Goal: Task Accomplishment & Management: Complete application form

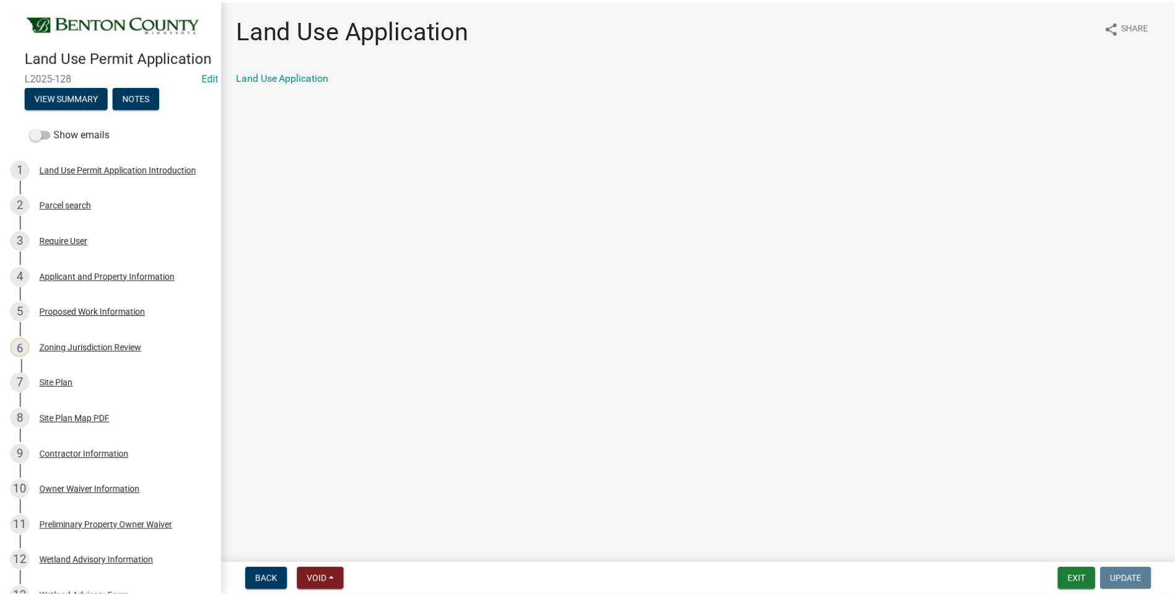
scroll to position [248, 0]
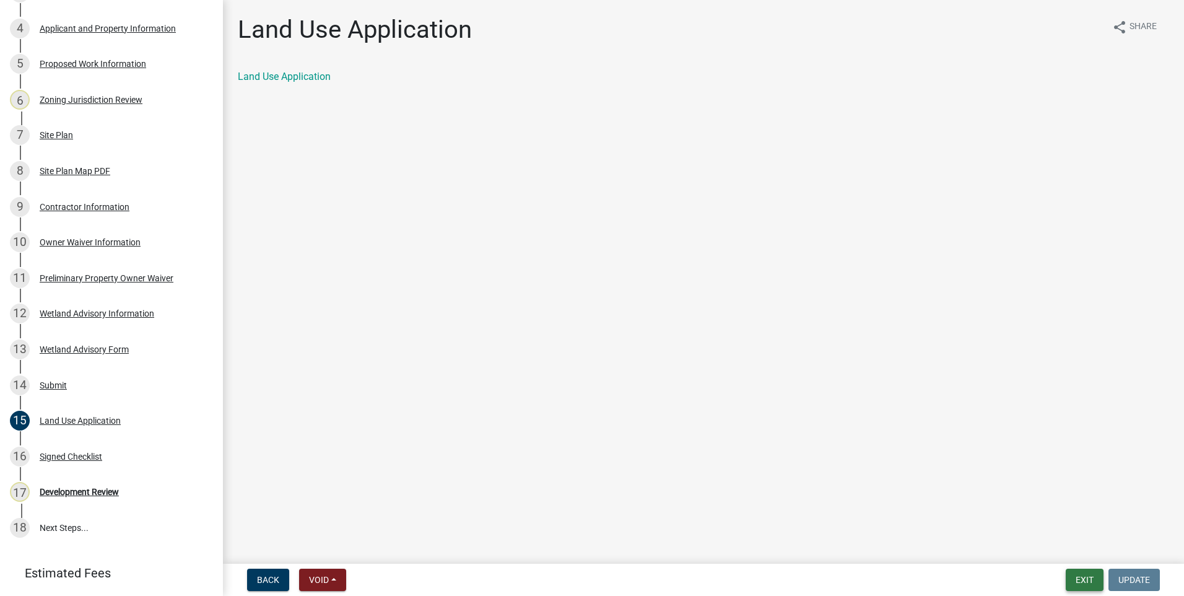
click at [1082, 579] on button "Exit" at bounding box center [1085, 579] width 38 height 22
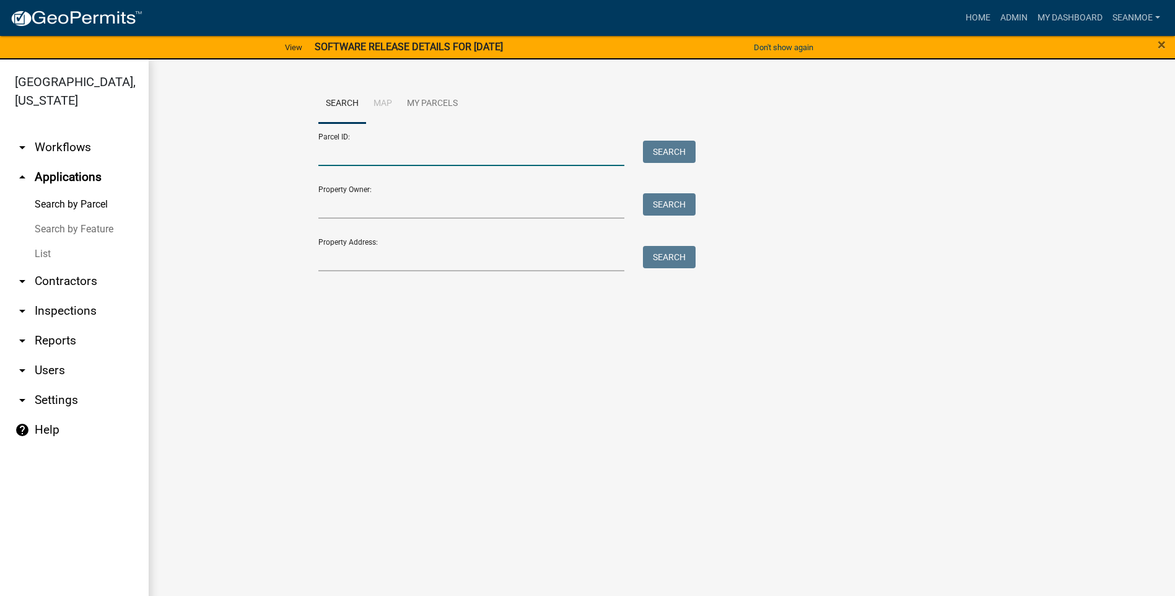
click at [394, 156] on input "Parcel ID:" at bounding box center [471, 153] width 306 height 25
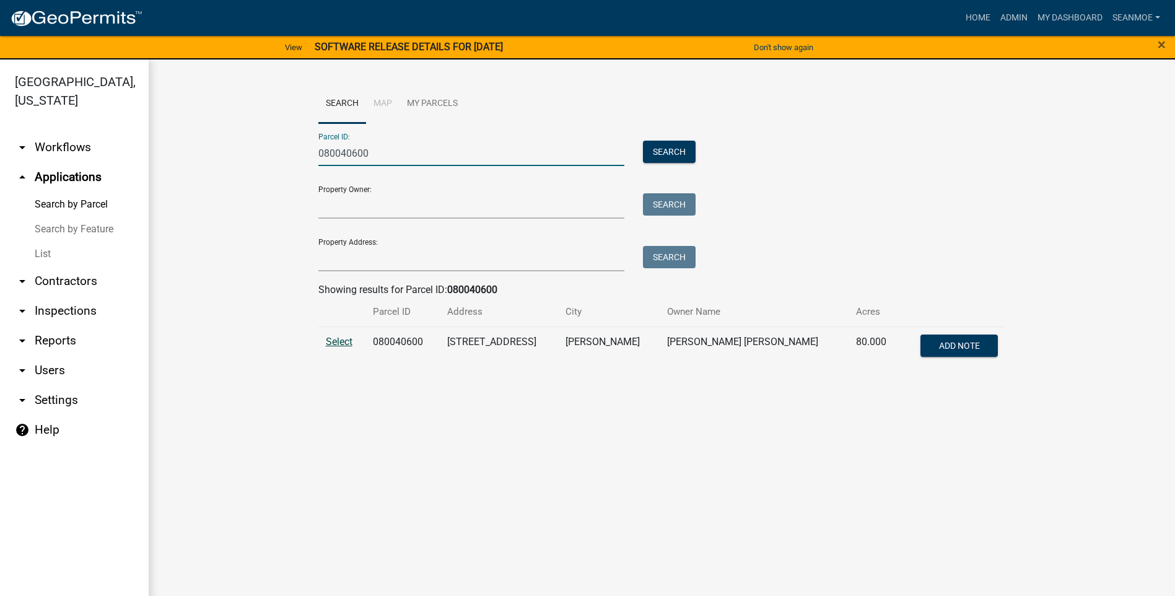
type input "080040600"
click at [345, 342] on span "Select" at bounding box center [339, 342] width 27 height 12
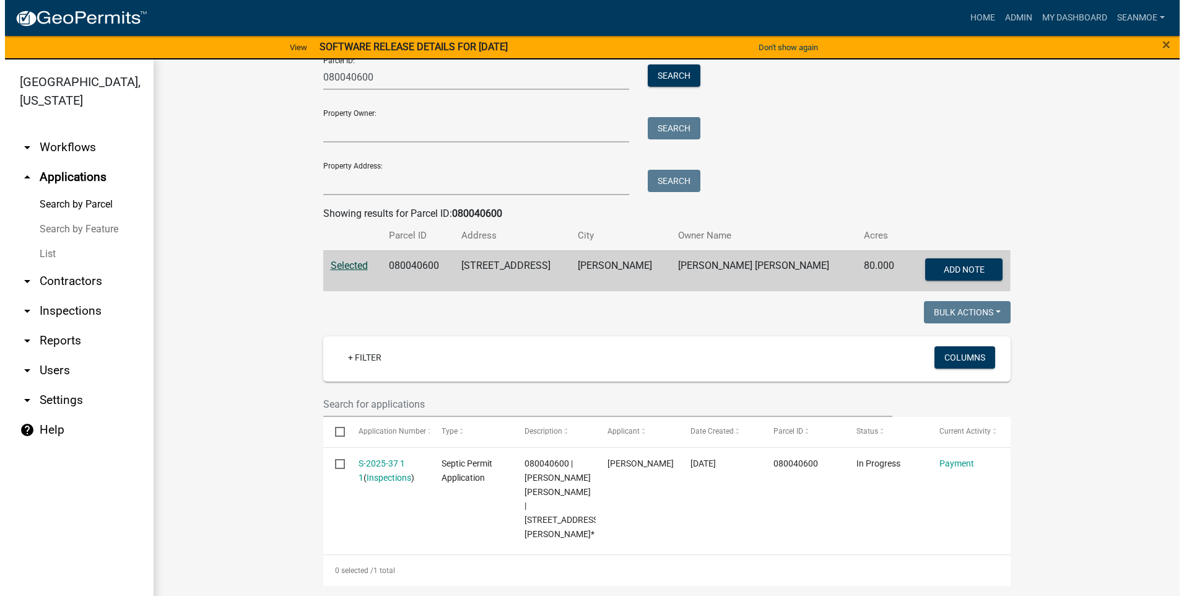
scroll to position [90, 0]
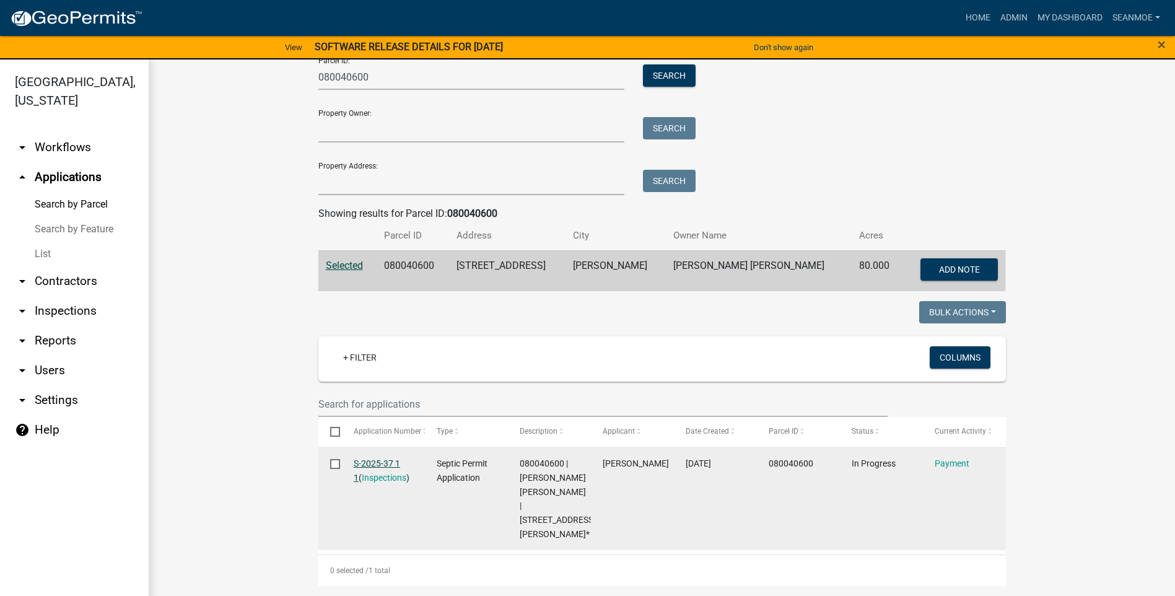
click at [381, 458] on link "S-2025-37 1 1" at bounding box center [377, 470] width 46 height 24
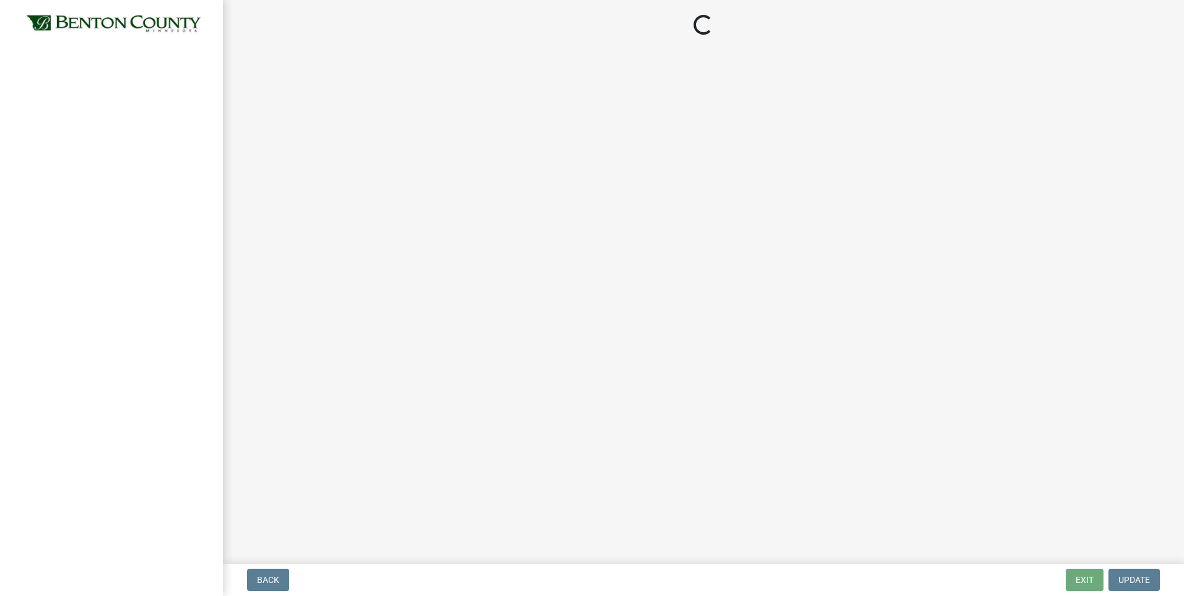
select select "3: 3"
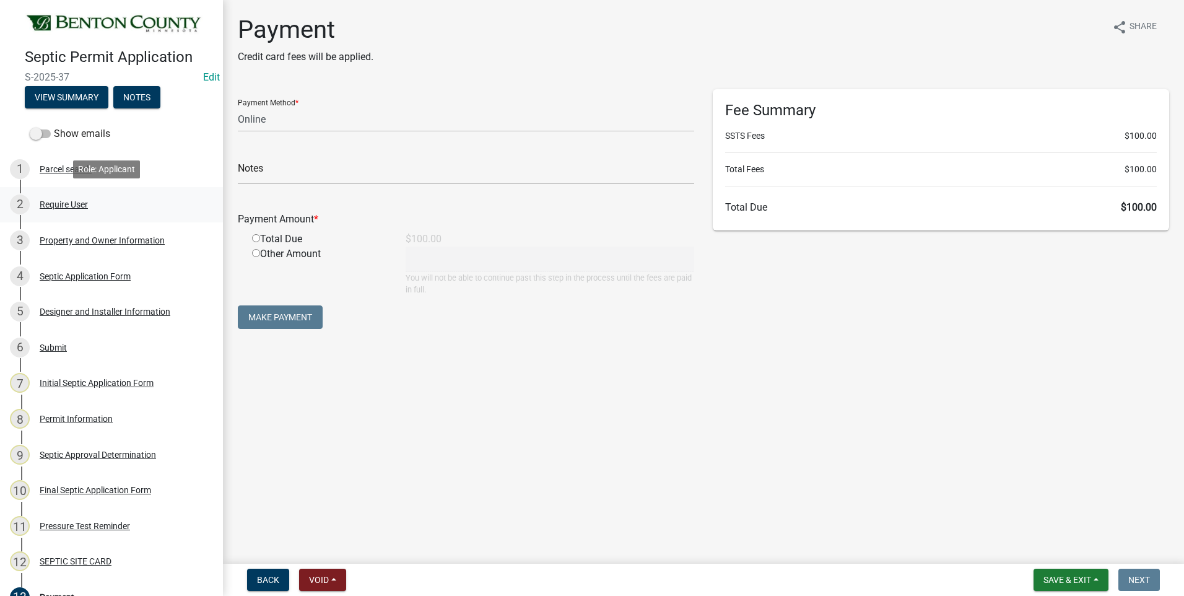
click at [59, 206] on div "Require User" at bounding box center [64, 204] width 48 height 9
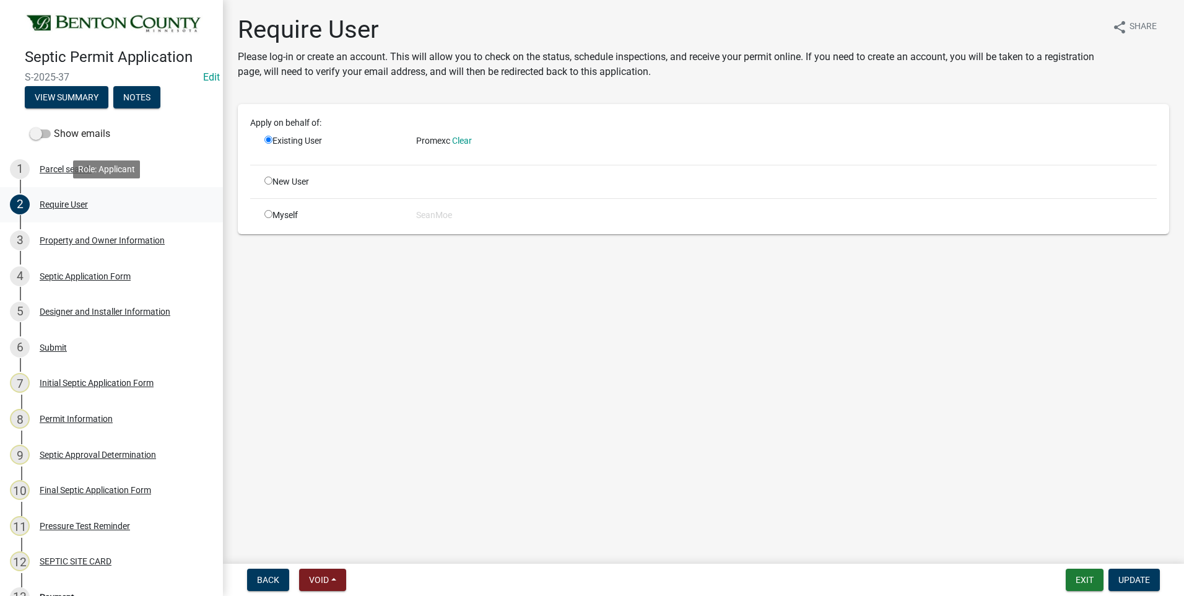
click at [69, 206] on div "Require User" at bounding box center [64, 204] width 48 height 9
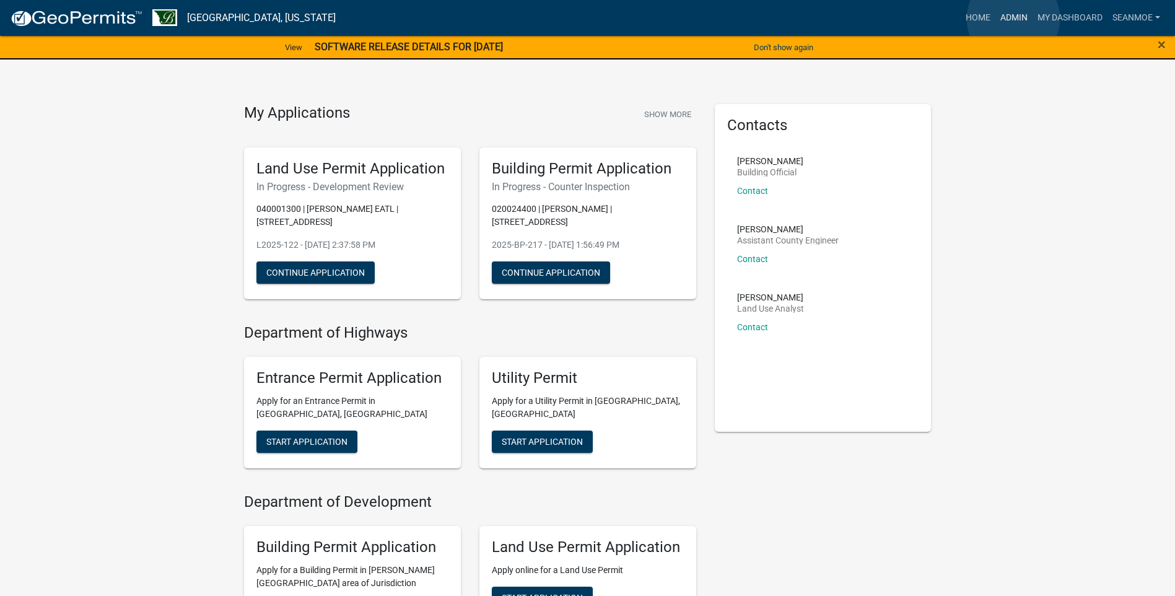
click at [1013, 19] on link "Admin" at bounding box center [1013, 18] width 37 height 24
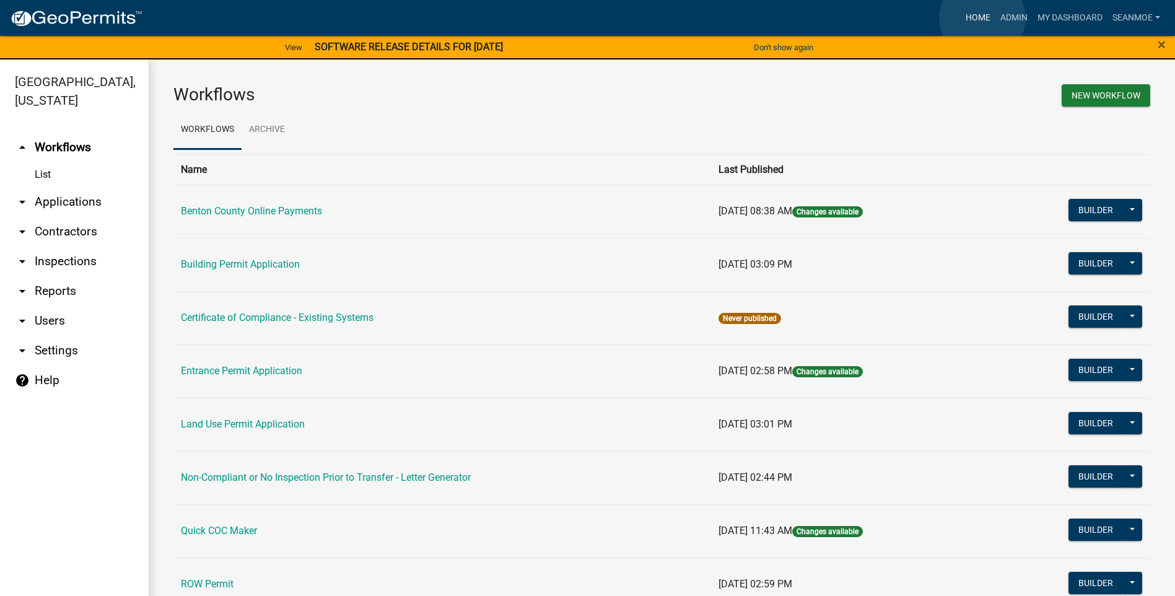
click at [982, 18] on link "Home" at bounding box center [977, 18] width 35 height 24
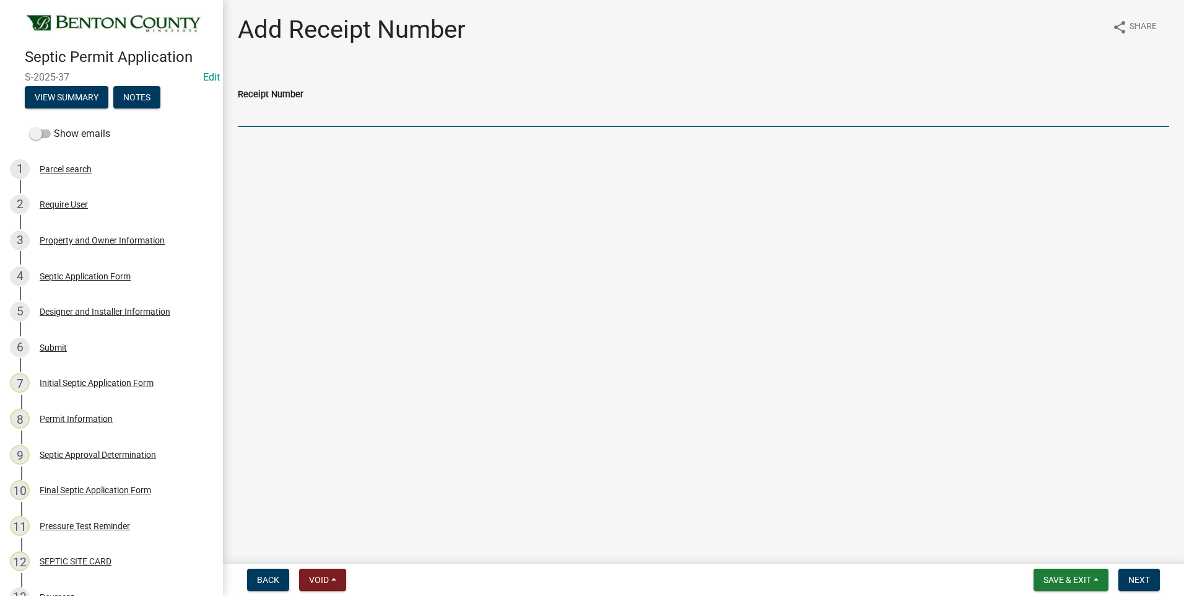
click at [282, 115] on input "Receipt Number" at bounding box center [703, 114] width 931 height 25
type input "Online"
click at [1134, 577] on span "Next" at bounding box center [1139, 580] width 22 height 10
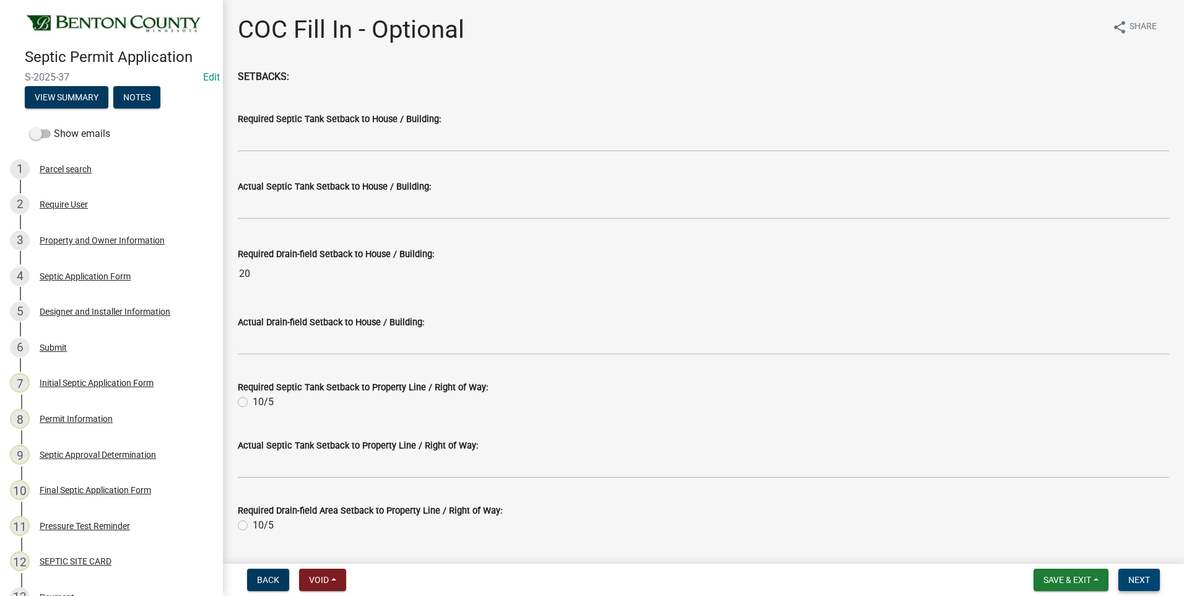
click at [1139, 580] on span "Next" at bounding box center [1139, 580] width 22 height 10
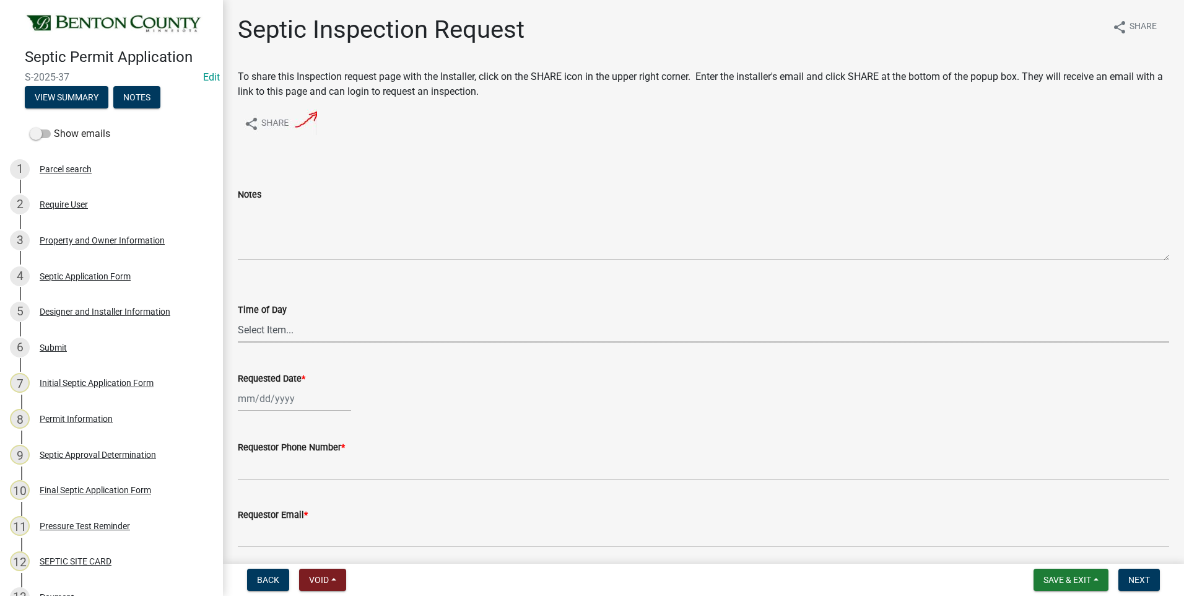
click at [277, 328] on select "Select Item... AM PM" at bounding box center [703, 329] width 931 height 25
click at [238, 317] on select "Select Item... AM PM" at bounding box center [703, 329] width 931 height 25
select select "e147c3a9-1840-4d8a-8b69-686b148401d6"
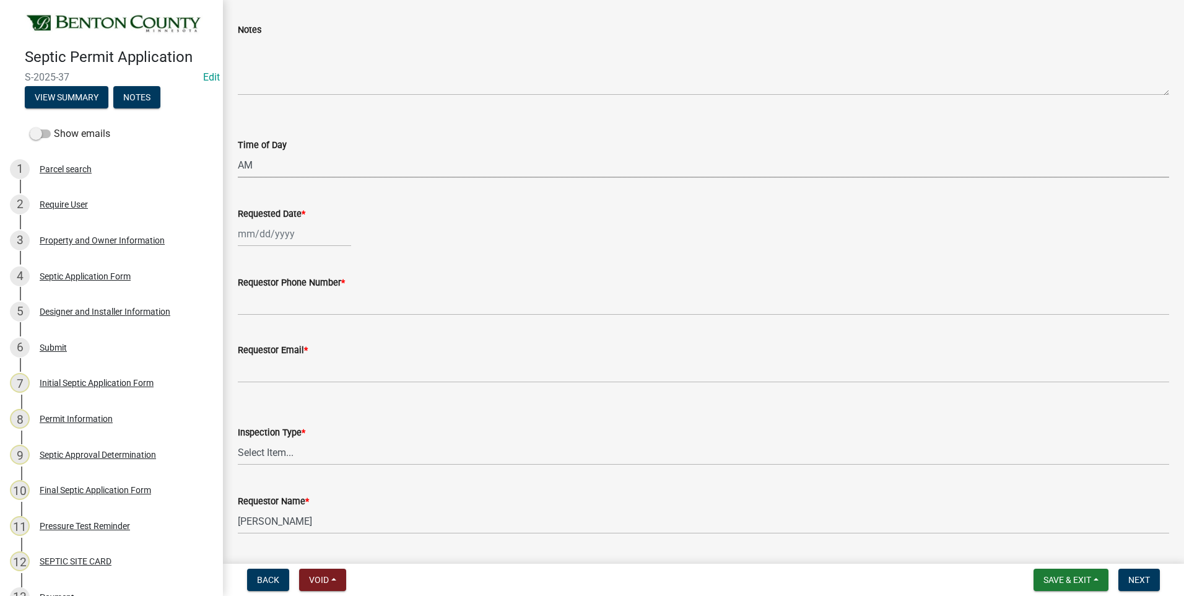
scroll to position [186, 0]
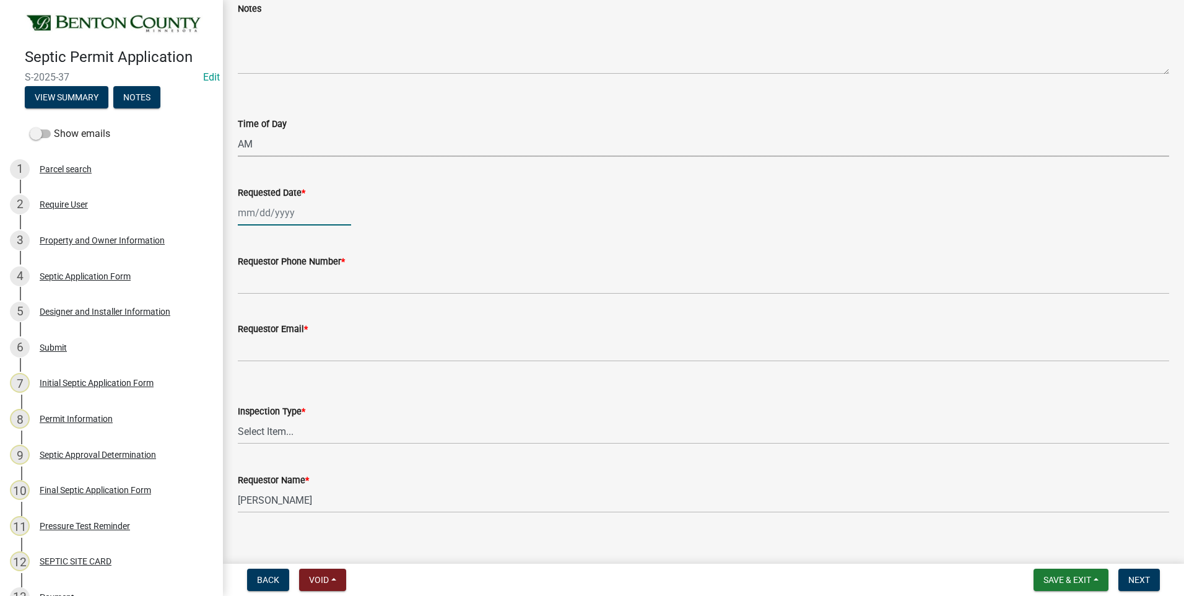
click at [263, 212] on div at bounding box center [294, 212] width 113 height 25
select select "9"
select select "2025"
click at [250, 295] on div "8" at bounding box center [250, 299] width 20 height 20
type input "[DATE]"
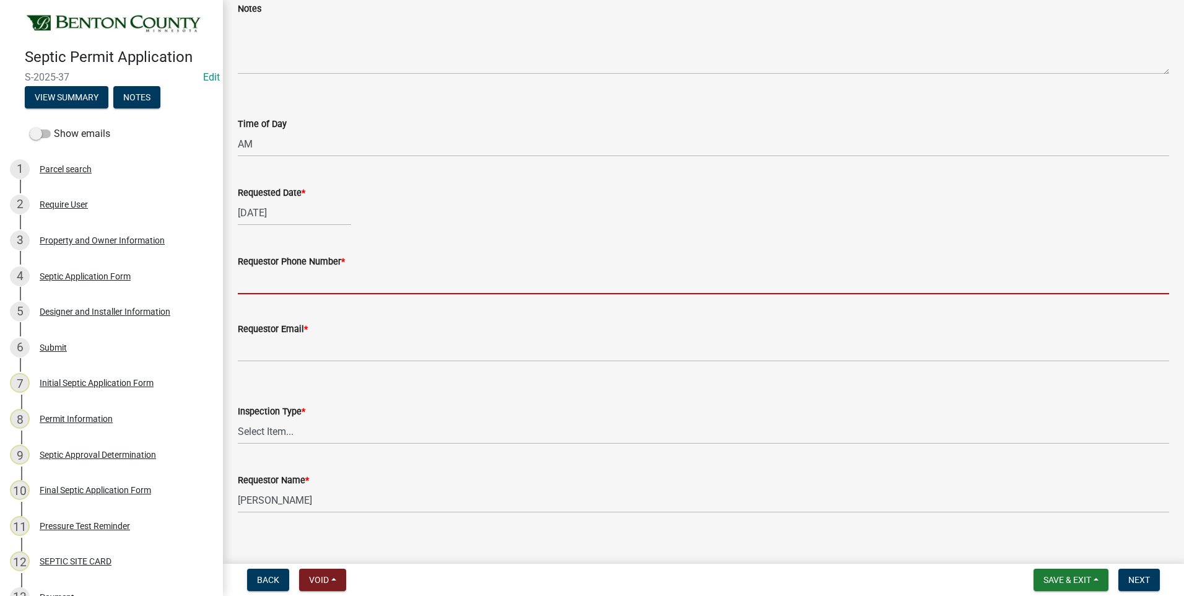
click at [277, 286] on input "Requestor Phone Number *" at bounding box center [703, 281] width 931 height 25
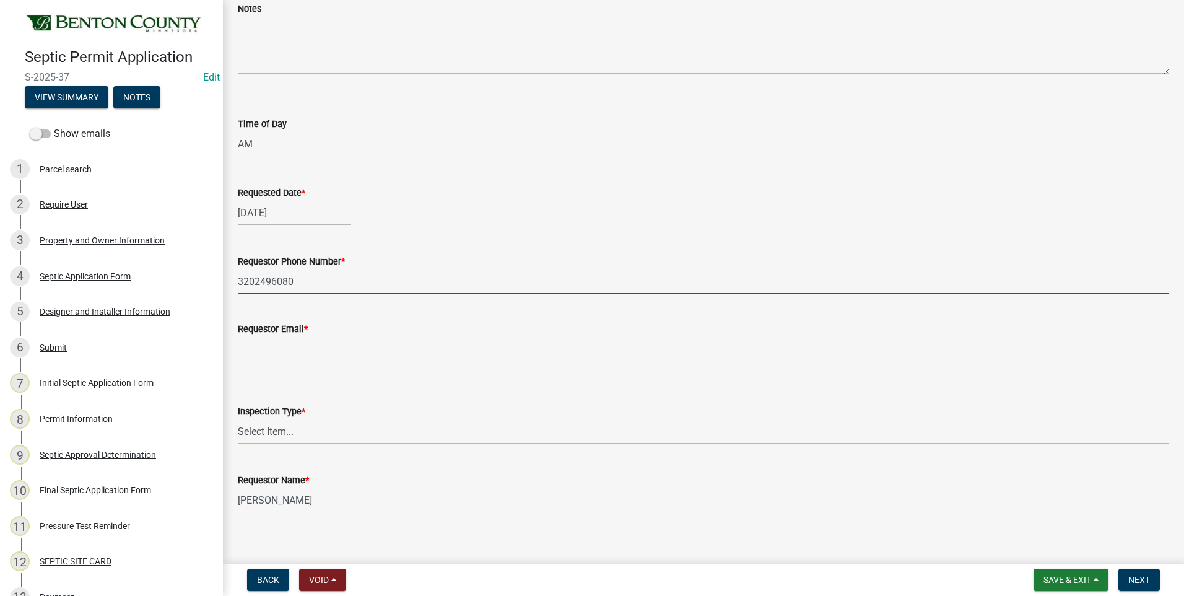
type input "3202496080"
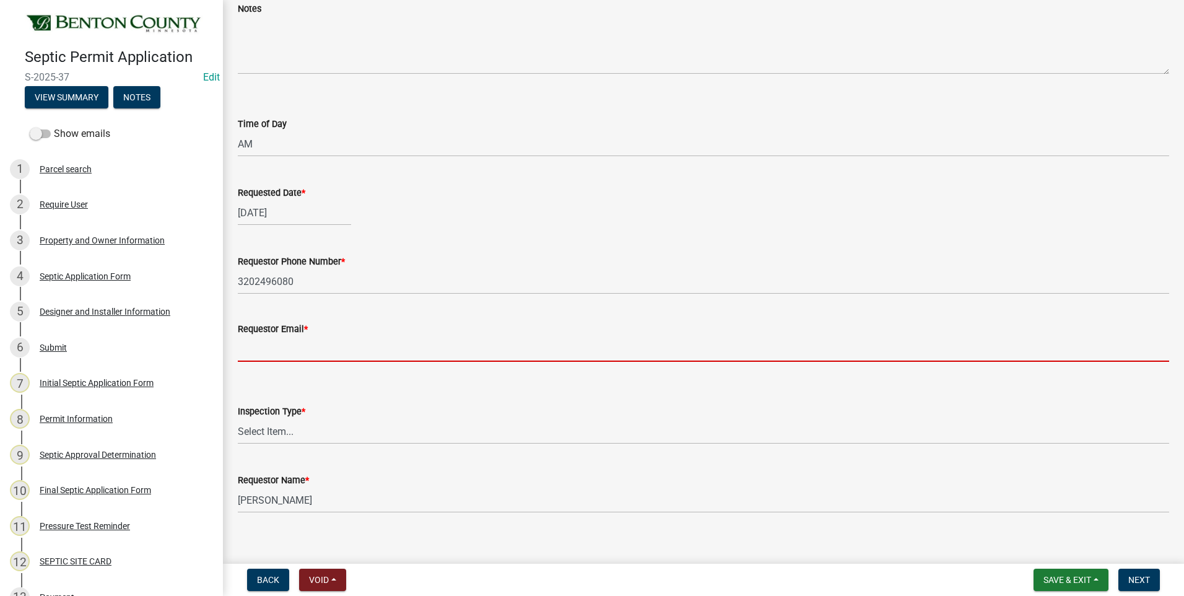
click at [323, 355] on input "Requestor Email *" at bounding box center [703, 348] width 931 height 25
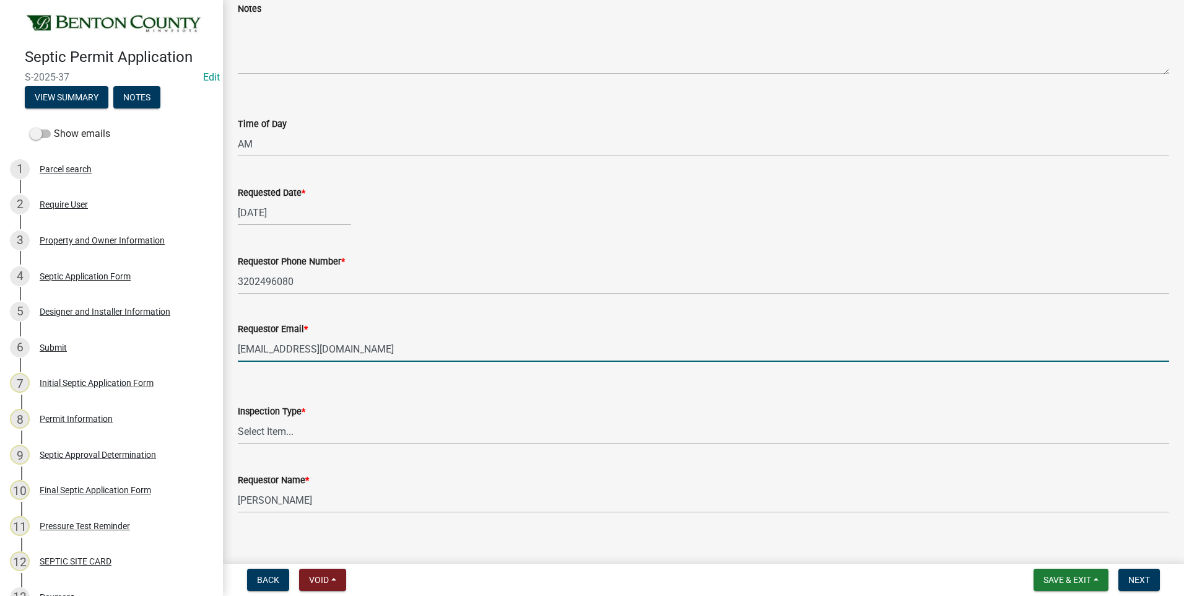
type input "[EMAIL_ADDRESS][DOMAIN_NAME]"
click at [279, 433] on select "Select Item... Septic Inspection" at bounding box center [703, 431] width 931 height 25
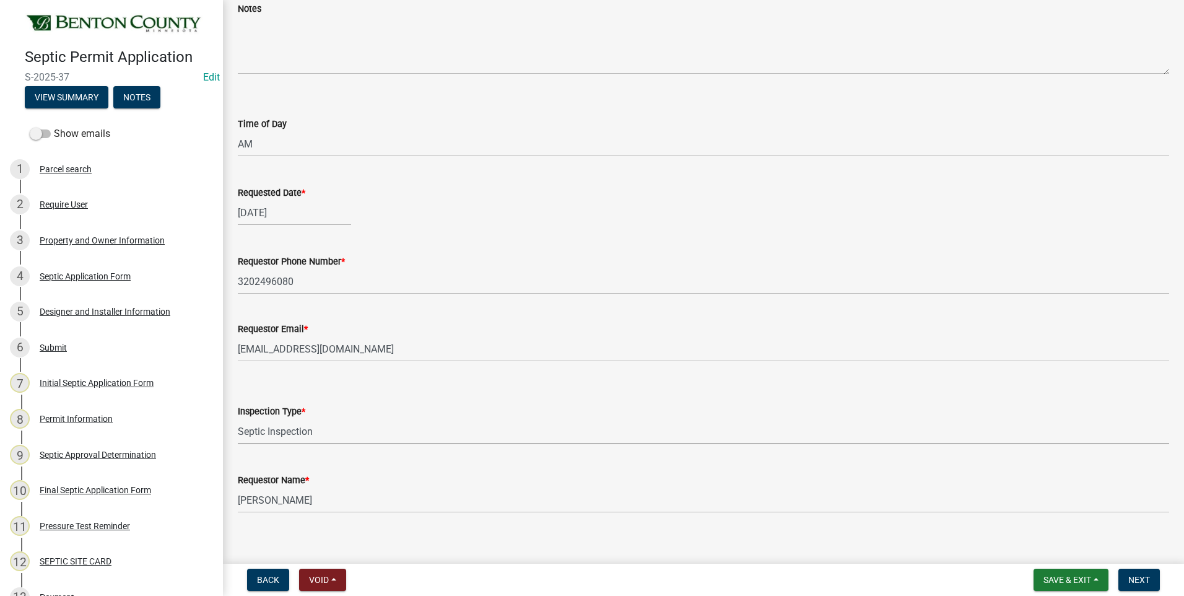
click at [238, 419] on select "Select Item... Septic Inspection" at bounding box center [703, 431] width 931 height 25
select select "2bffa26d-5937-4e49-ae9c-109493db88f9"
click at [1133, 580] on span "Next" at bounding box center [1139, 580] width 22 height 10
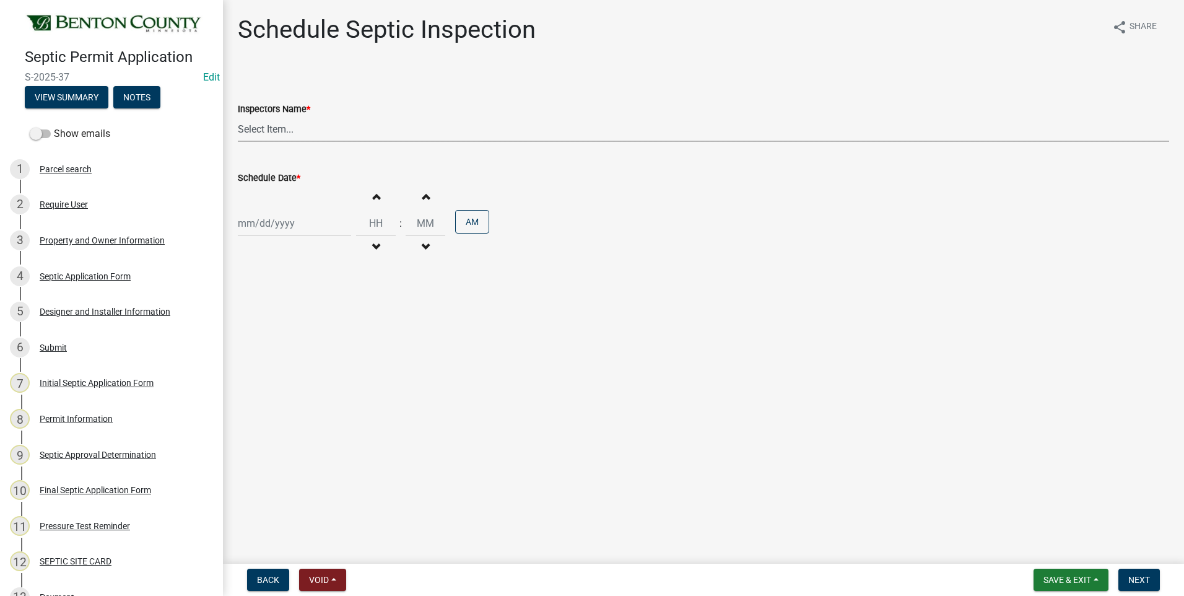
drag, startPoint x: 264, startPoint y: 132, endPoint x: 266, endPoint y: 142, distance: 10.7
click at [264, 132] on select "Select Item... [PERSON_NAME][EMAIL_ADDRESS][DOMAIN_NAME][PERSON_NAME] ([PERSON_…" at bounding box center [703, 128] width 931 height 25
select select "7cabb9c8-04c6-487b-baf0-b74dd8e48fb6"
click at [238, 116] on select "Select Item... [PERSON_NAME][EMAIL_ADDRESS][DOMAIN_NAME][PERSON_NAME] ([PERSON_…" at bounding box center [703, 128] width 931 height 25
click at [373, 249] on span "button" at bounding box center [376, 247] width 6 height 10
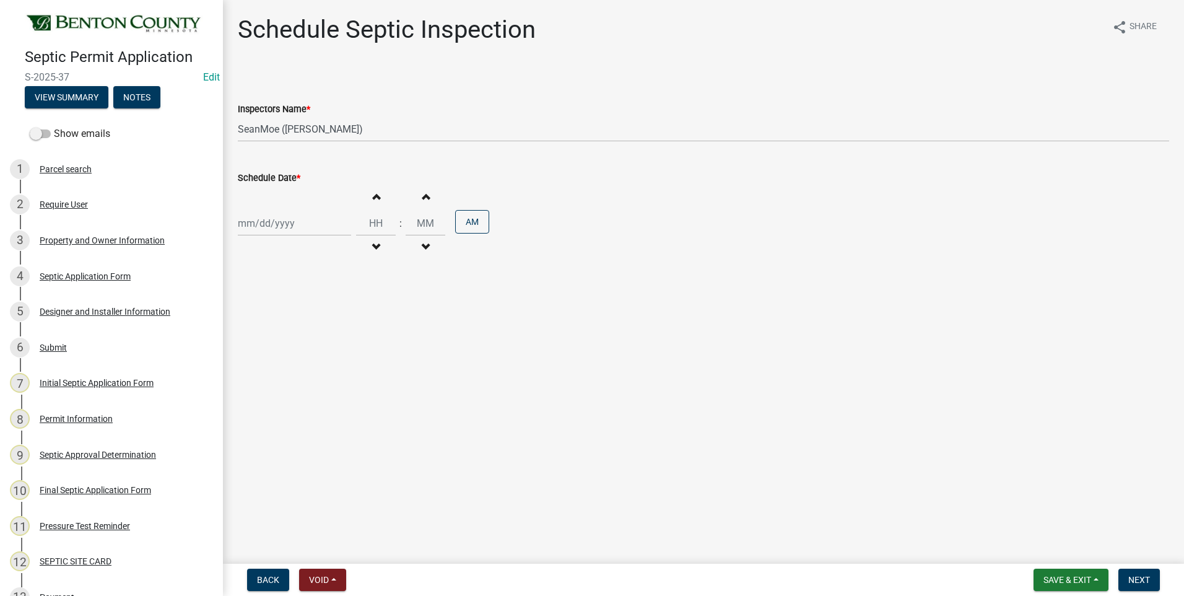
type input "11"
drag, startPoint x: 426, startPoint y: 222, endPoint x: 417, endPoint y: 221, distance: 9.3
click at [417, 221] on input "00" at bounding box center [426, 223] width 40 height 25
type input "30"
click at [464, 214] on button "PM" at bounding box center [472, 222] width 34 height 24
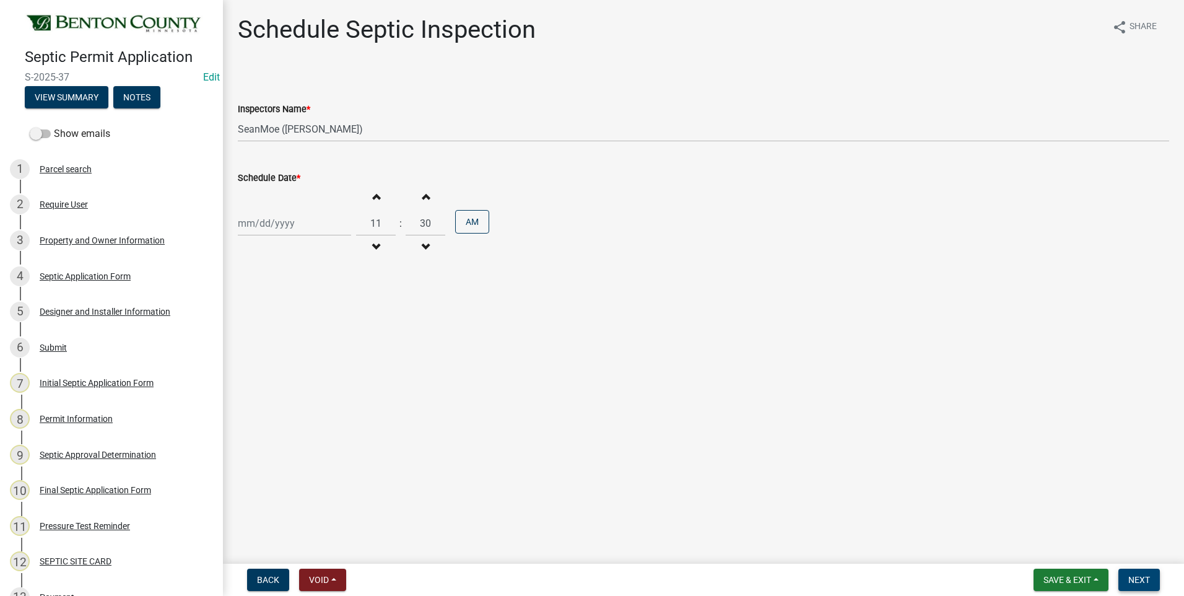
click at [1136, 581] on span "Next" at bounding box center [1139, 580] width 22 height 10
click at [266, 224] on div at bounding box center [294, 223] width 113 height 25
select select "9"
select select "2025"
click at [247, 307] on div "8" at bounding box center [250, 309] width 20 height 20
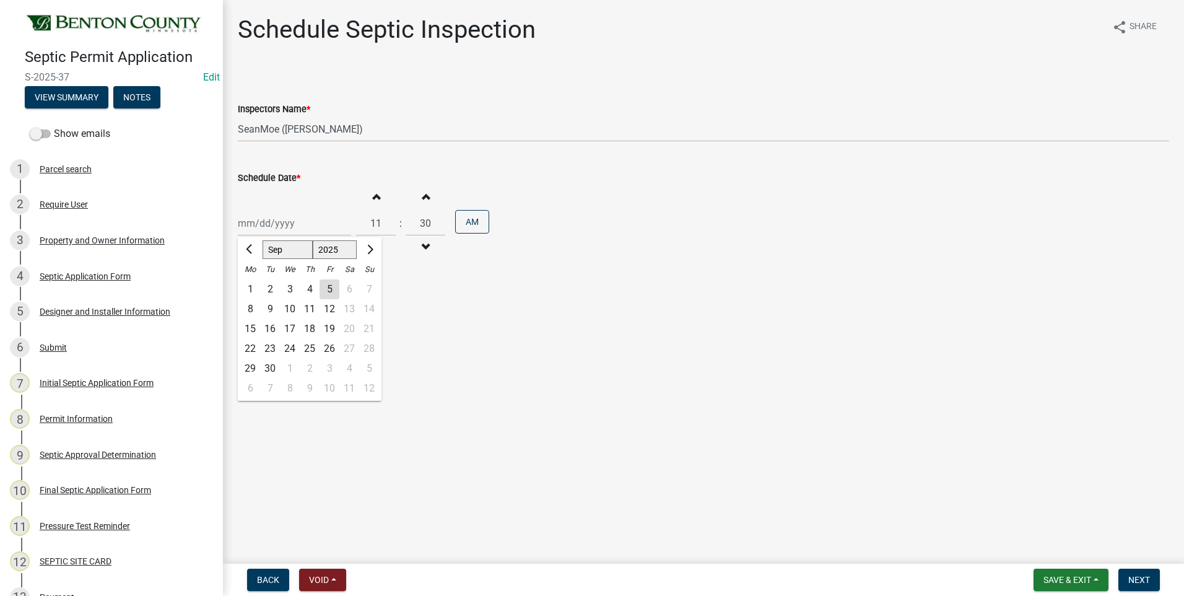
type input "[DATE]"
click at [1145, 584] on span "Next" at bounding box center [1139, 580] width 22 height 10
